Goal: Information Seeking & Learning: Check status

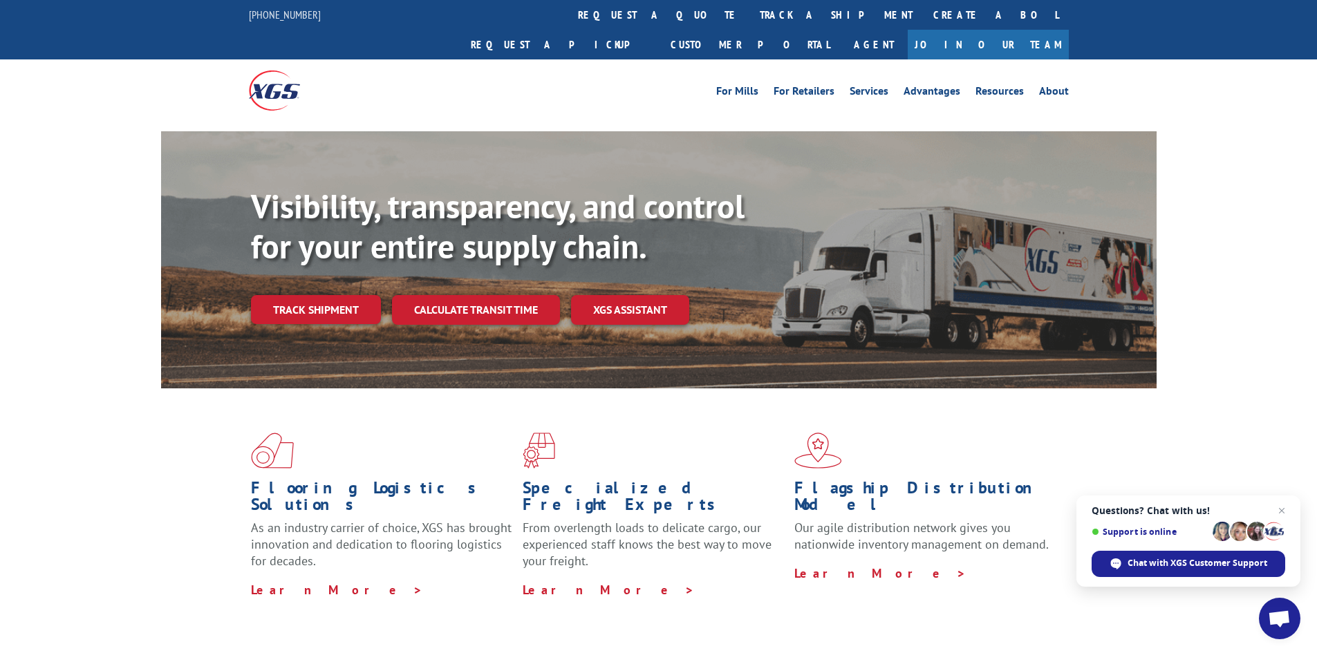
click at [283, 295] on link "Track shipment" at bounding box center [316, 309] width 130 height 29
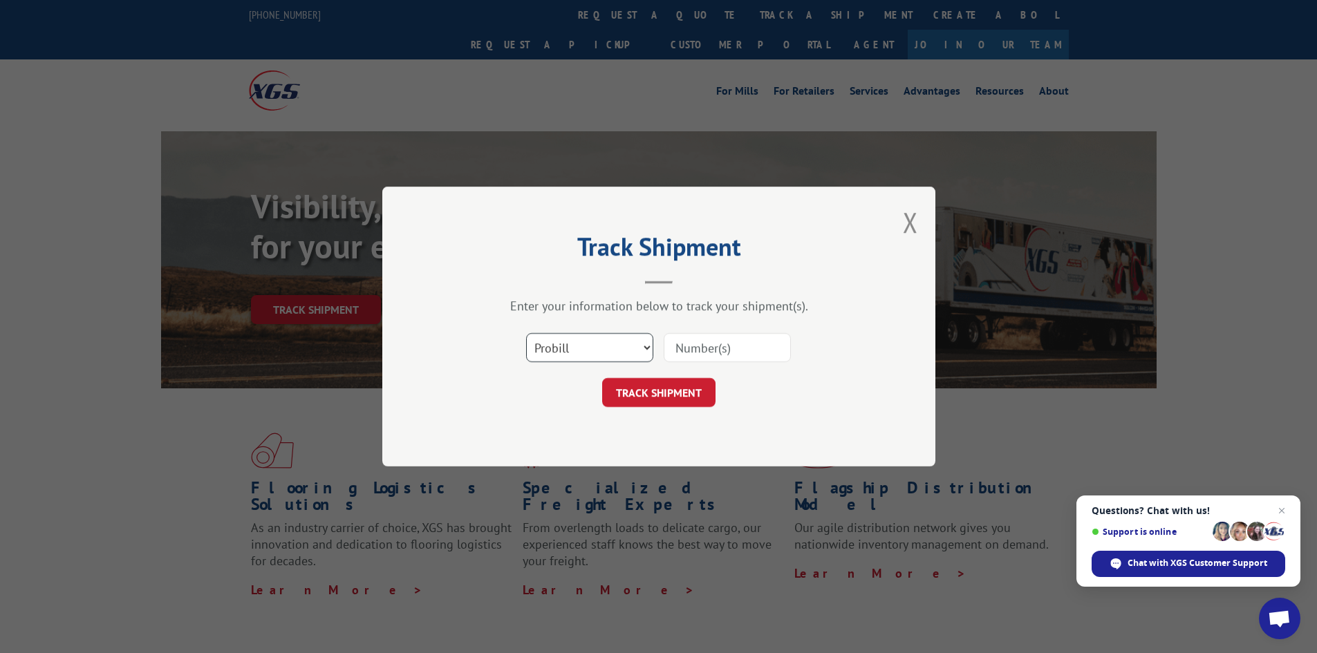
click at [599, 339] on select "Select category... Probill BOL PO" at bounding box center [589, 347] width 127 height 29
select select "bol"
click at [526, 333] on select "Select category... Probill BOL PO" at bounding box center [589, 347] width 127 height 29
click at [713, 334] on input at bounding box center [726, 347] width 127 height 29
paste input "7068402"
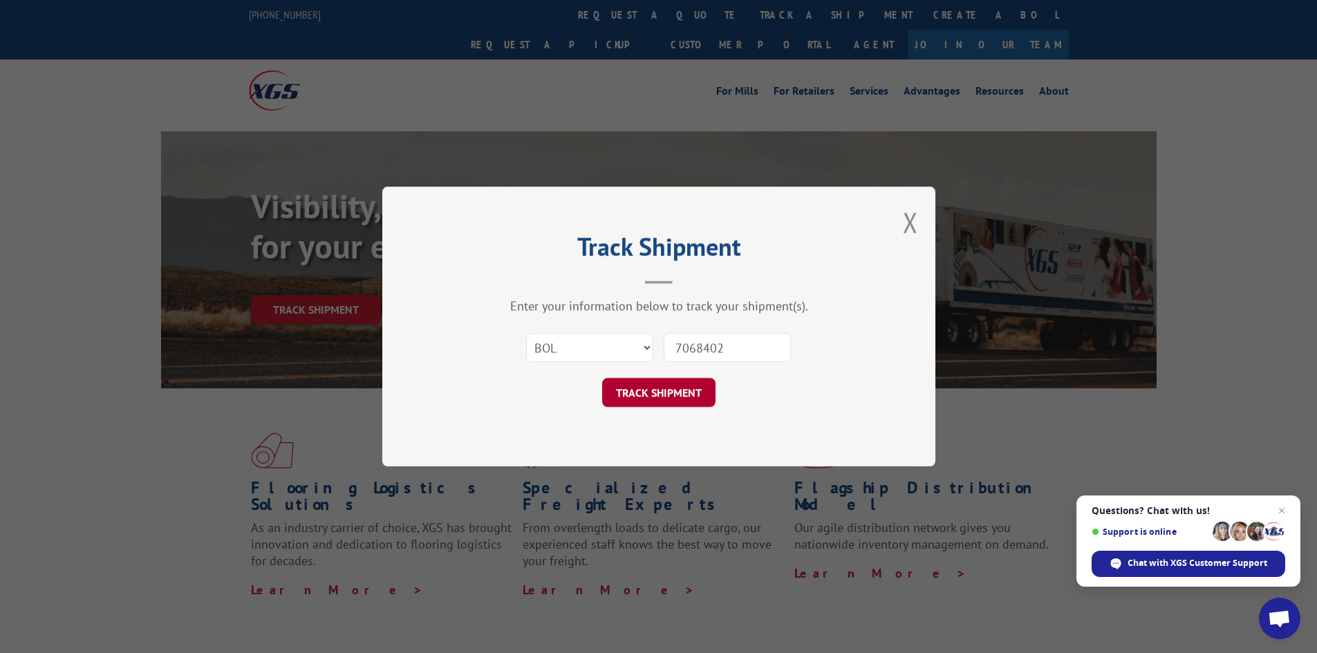
type input "7068402"
click at [634, 389] on button "TRACK SHIPMENT" at bounding box center [658, 392] width 113 height 29
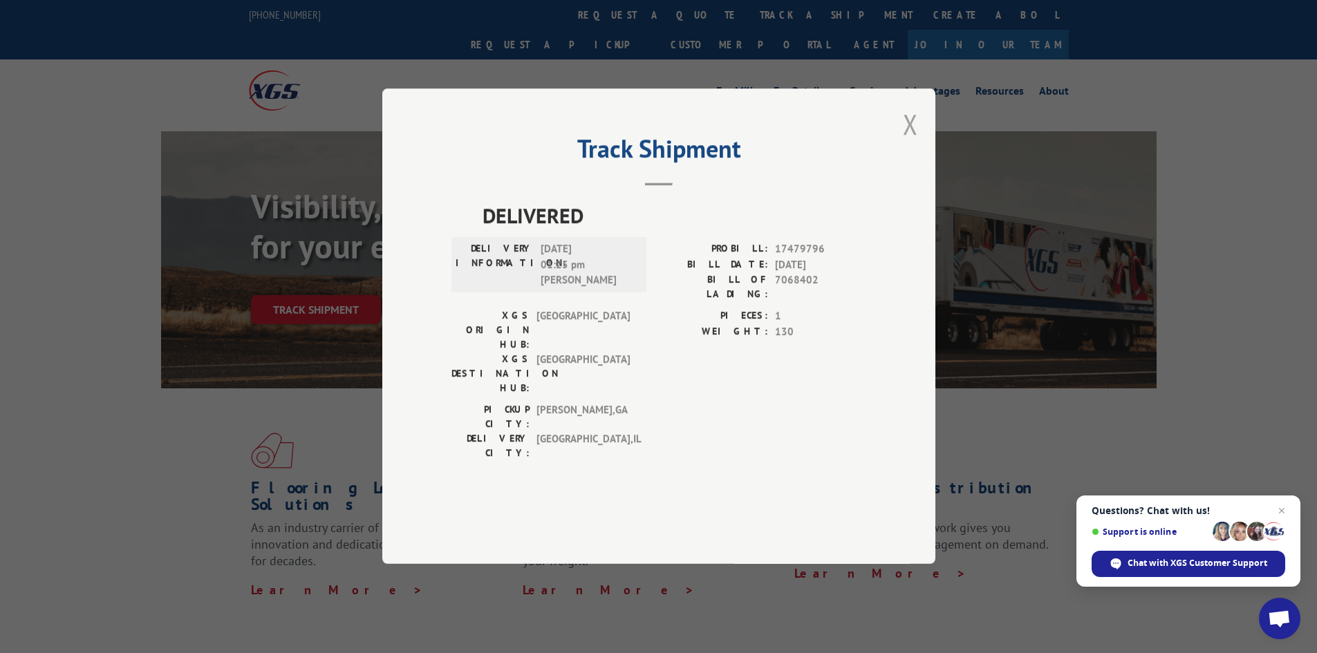
click at [909, 142] on button "Close modal" at bounding box center [910, 124] width 15 height 37
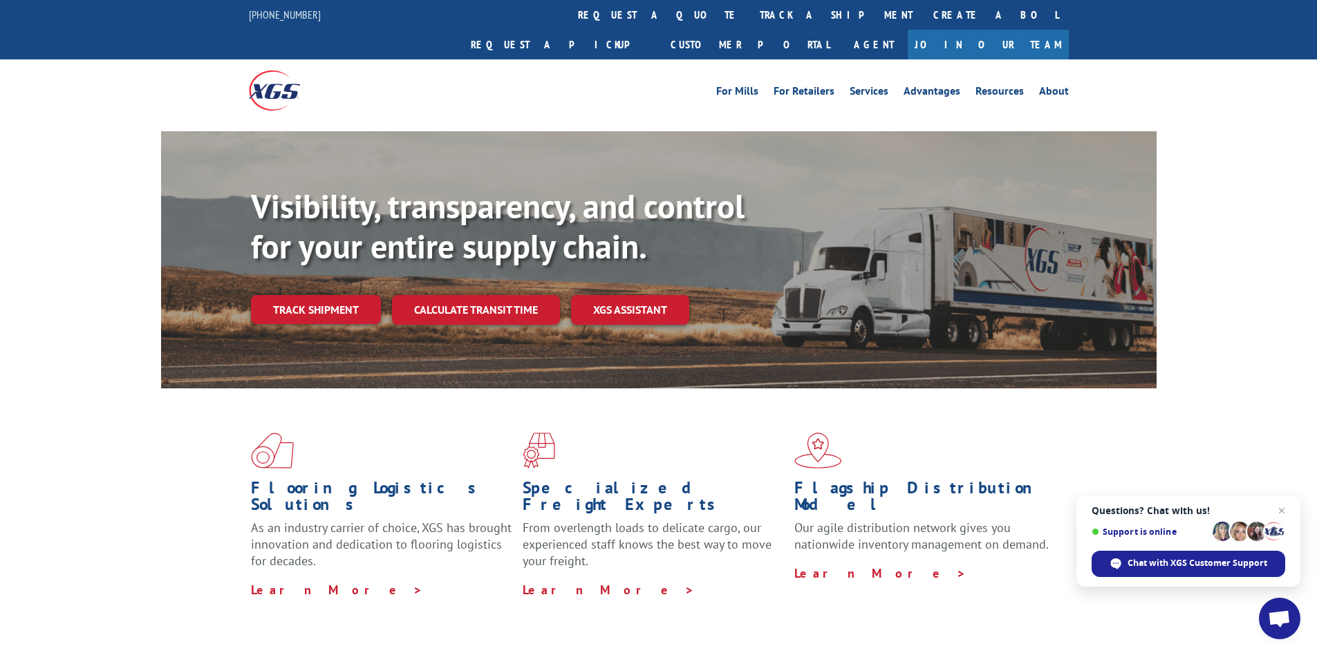
click at [283, 295] on link "Track shipment" at bounding box center [316, 309] width 130 height 29
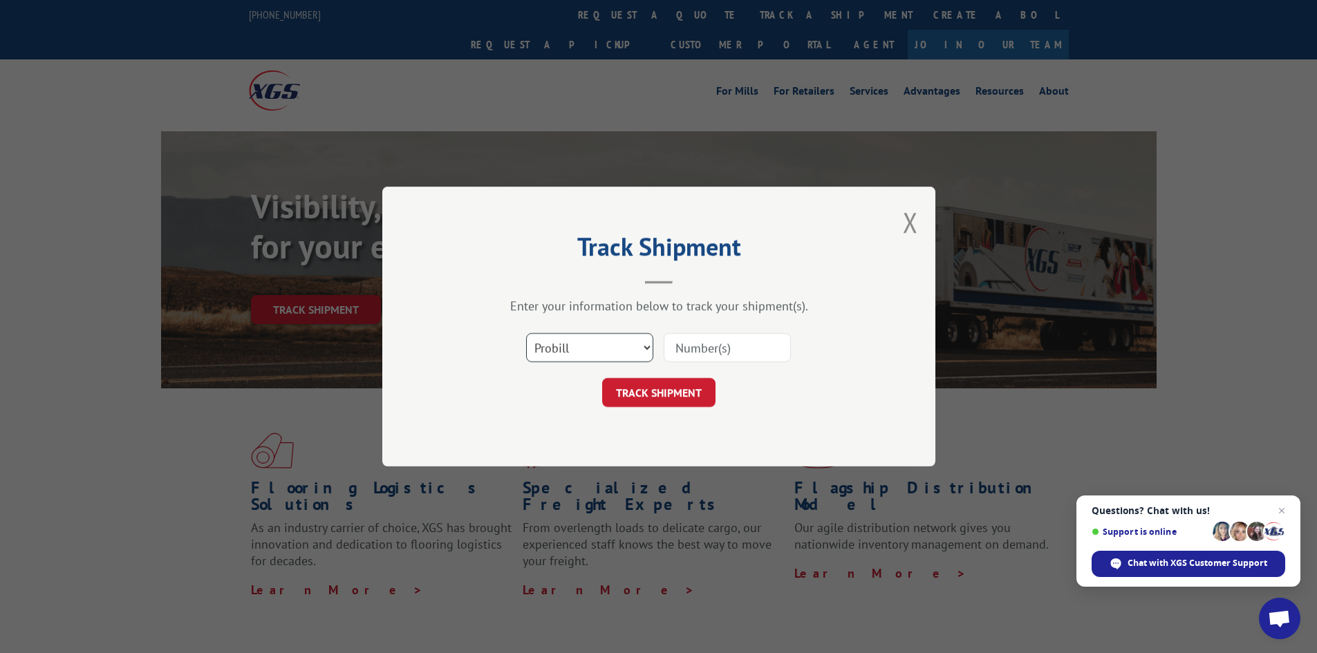
click at [630, 352] on select "Select category... Probill BOL PO" at bounding box center [589, 347] width 127 height 29
select select "bol"
click at [526, 333] on select "Select category... Probill BOL PO" at bounding box center [589, 347] width 127 height 29
click at [697, 341] on input at bounding box center [726, 347] width 127 height 29
paste input "473914"
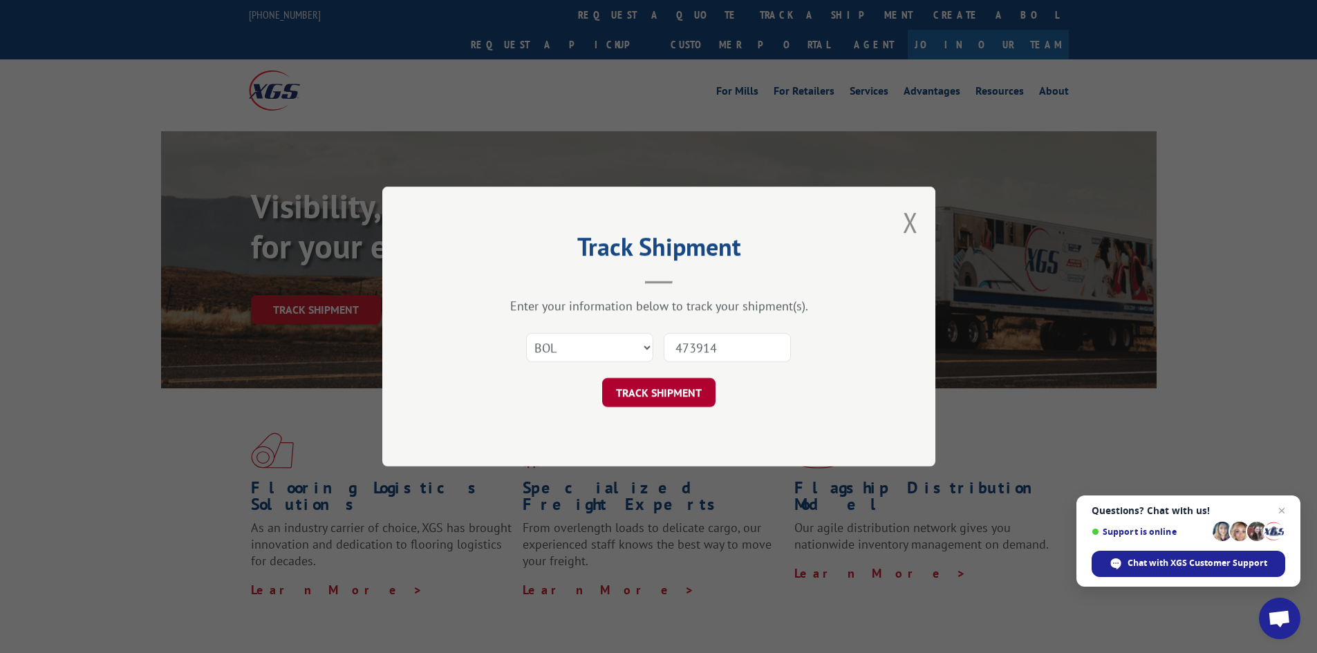
type input "473914"
click at [670, 396] on button "TRACK SHIPMENT" at bounding box center [658, 392] width 113 height 29
